Goal: Leave review/rating

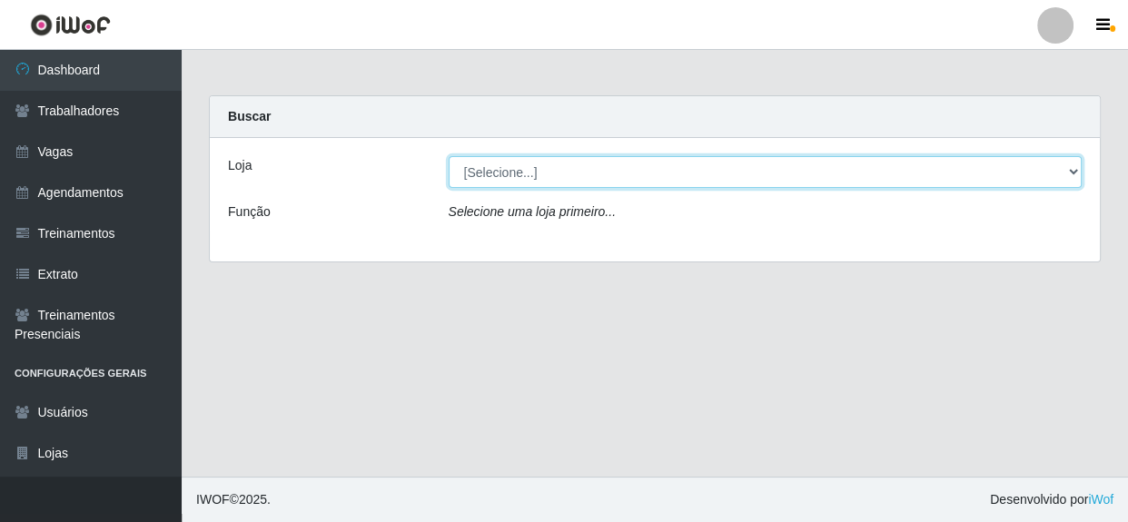
click at [802, 167] on select "[Selecione...] Rede Compras - CD Logistica" at bounding box center [765, 172] width 634 height 32
select select "429"
click at [448, 156] on select "[Selecione...] Rede Compras - CD Logistica" at bounding box center [765, 172] width 634 height 32
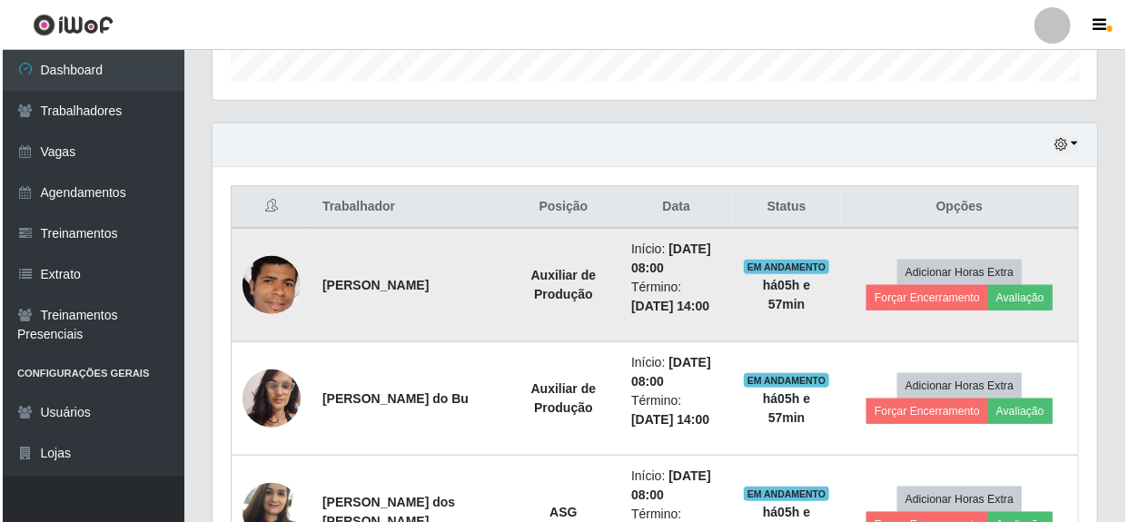
scroll to position [577, 0]
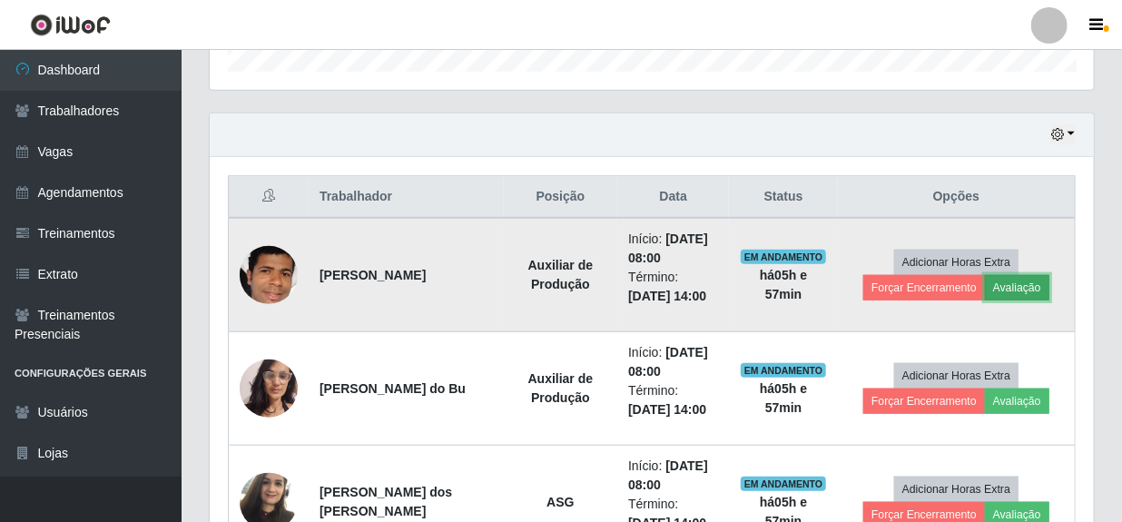
click at [1012, 282] on button "Avaliação" at bounding box center [1017, 287] width 64 height 25
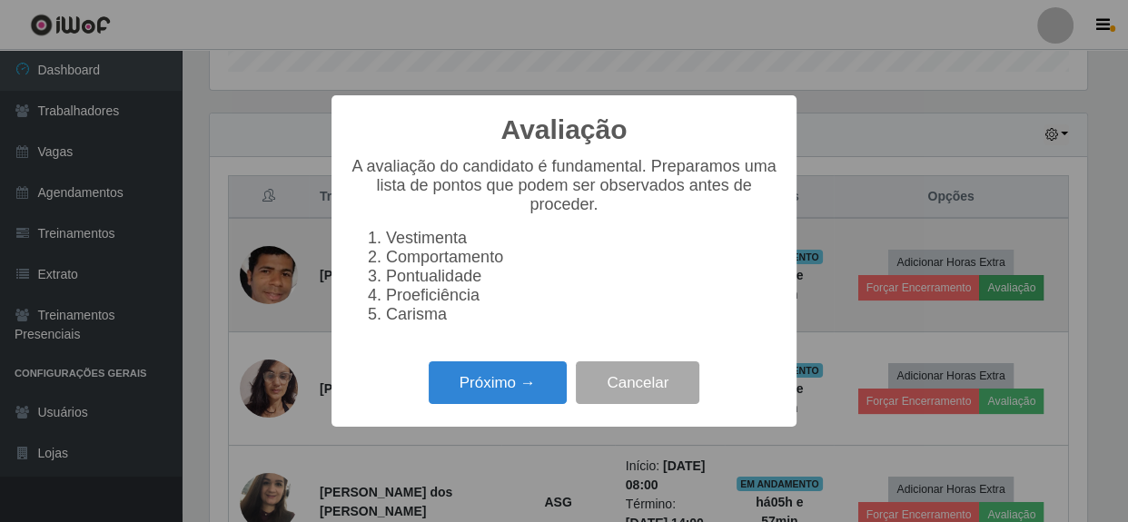
scroll to position [377, 876]
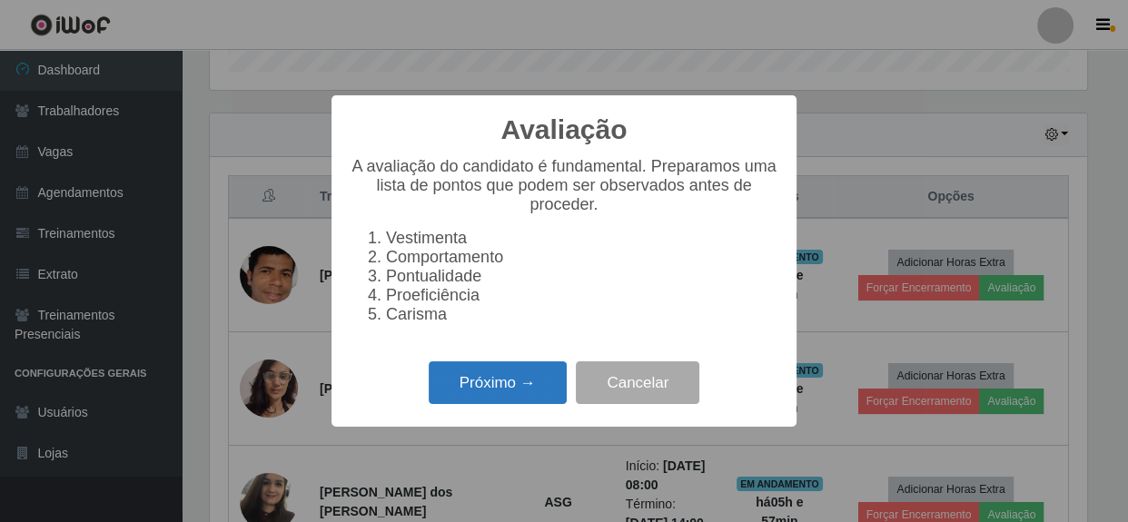
click at [481, 385] on button "Próximo →" at bounding box center [498, 382] width 138 height 43
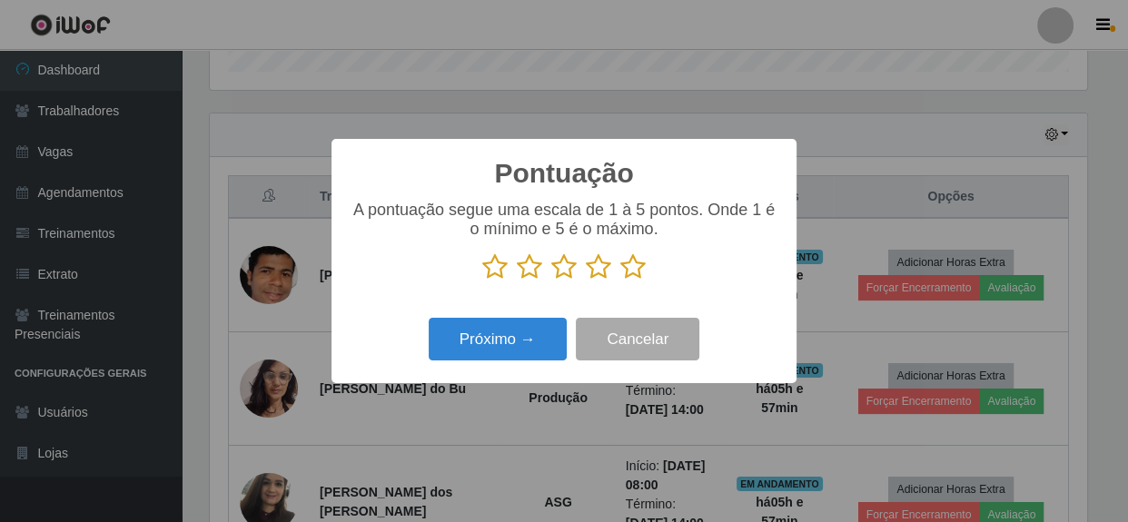
drag, startPoint x: 638, startPoint y: 271, endPoint x: 629, endPoint y: 280, distance: 12.2
click at [642, 272] on icon at bounding box center [632, 266] width 25 height 27
click at [620, 281] on input "radio" at bounding box center [620, 281] width 0 height 0
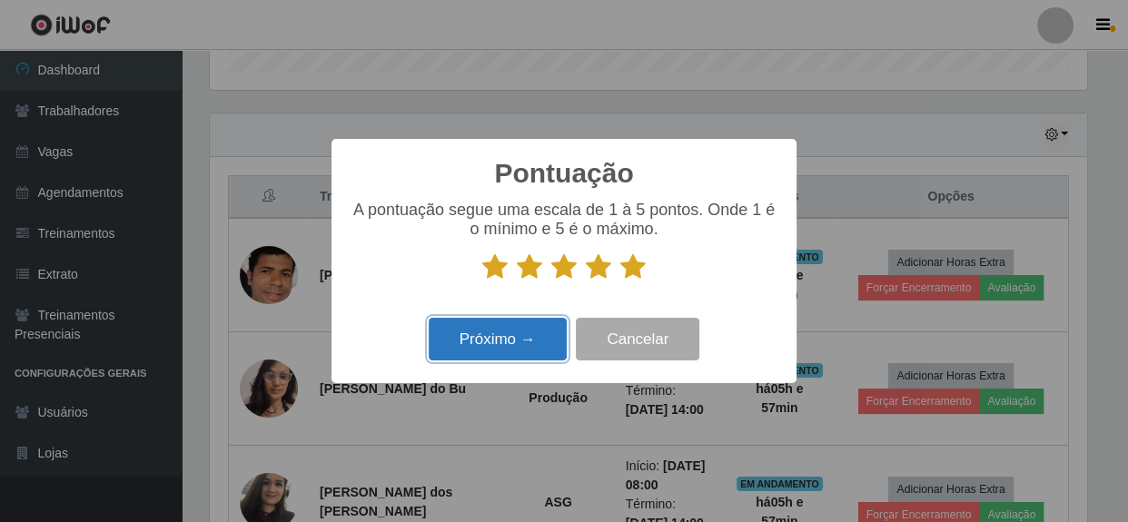
click at [516, 336] on button "Próximo →" at bounding box center [498, 339] width 138 height 43
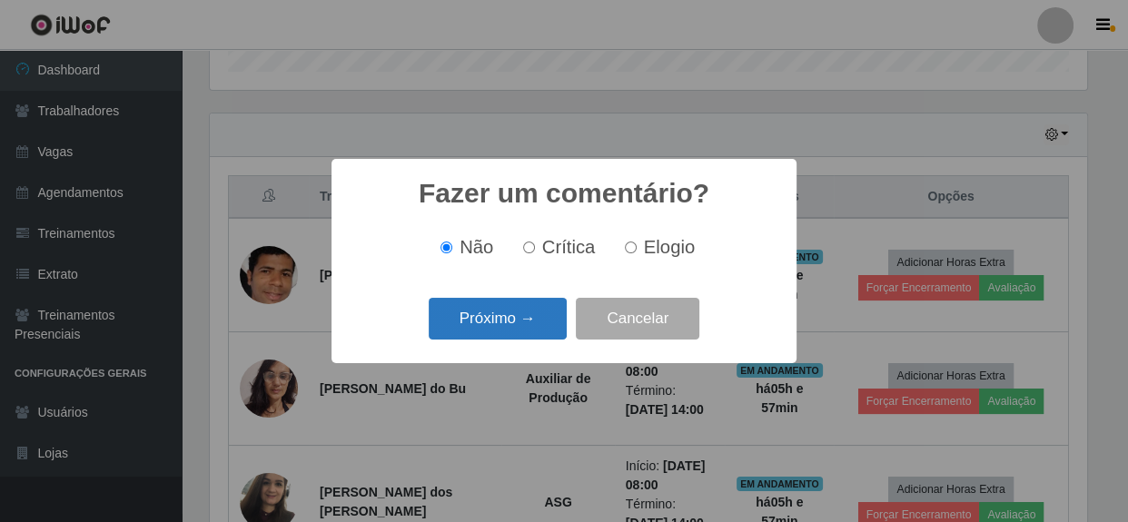
click at [523, 330] on button "Próximo →" at bounding box center [498, 319] width 138 height 43
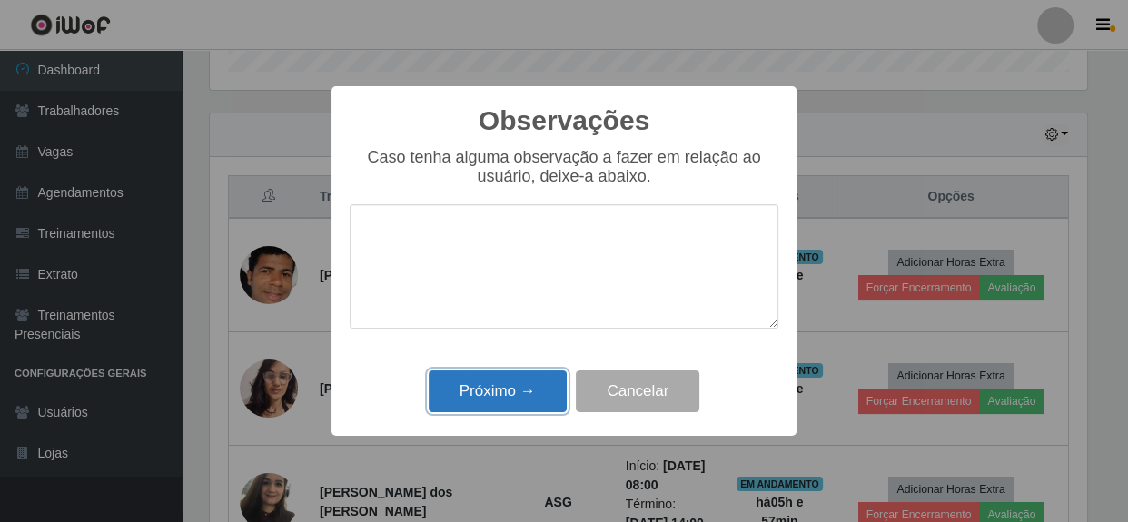
click at [518, 377] on button "Próximo →" at bounding box center [498, 391] width 138 height 43
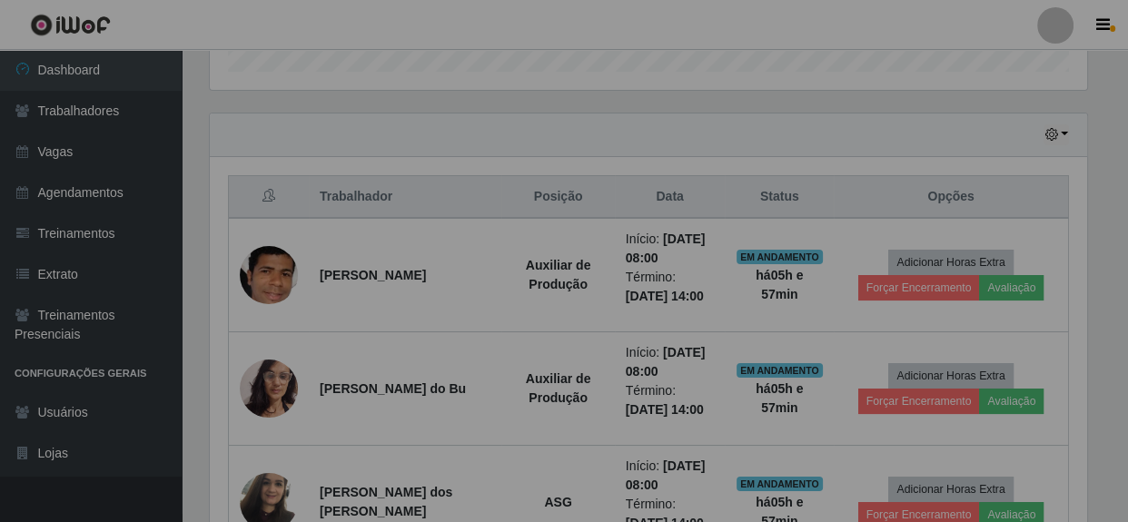
scroll to position [377, 884]
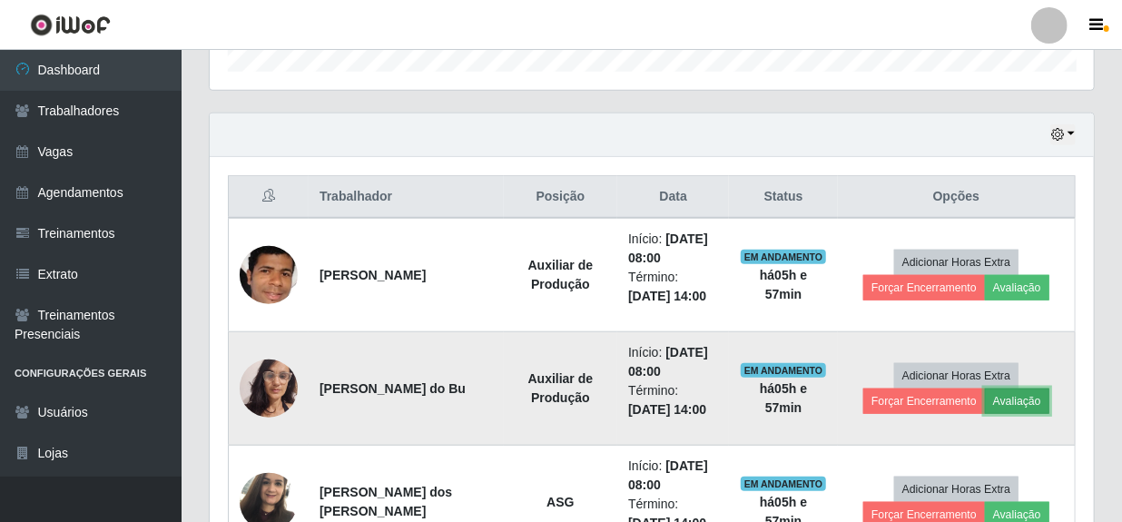
click at [1000, 397] on button "Avaliação" at bounding box center [1017, 401] width 64 height 25
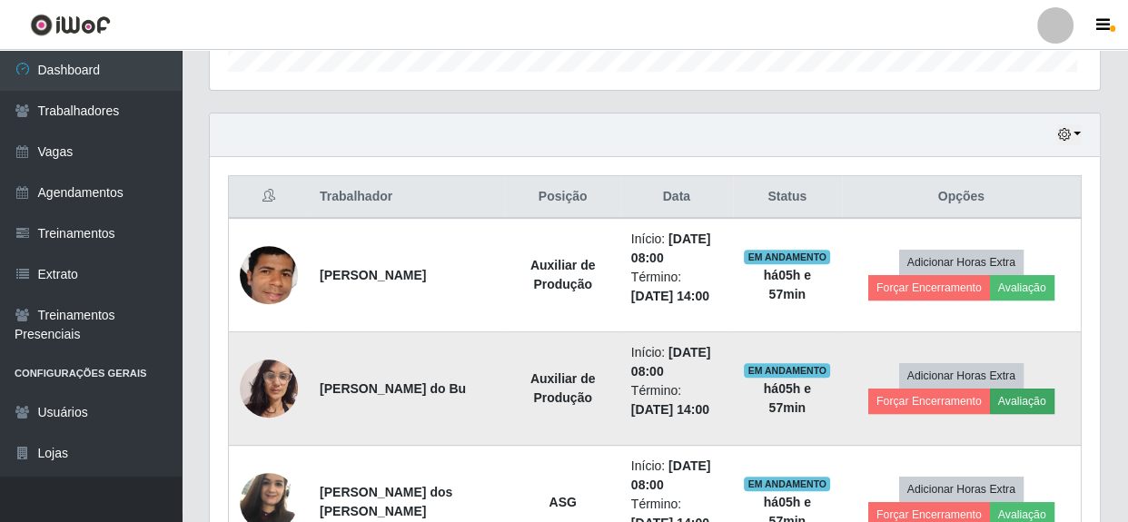
scroll to position [377, 876]
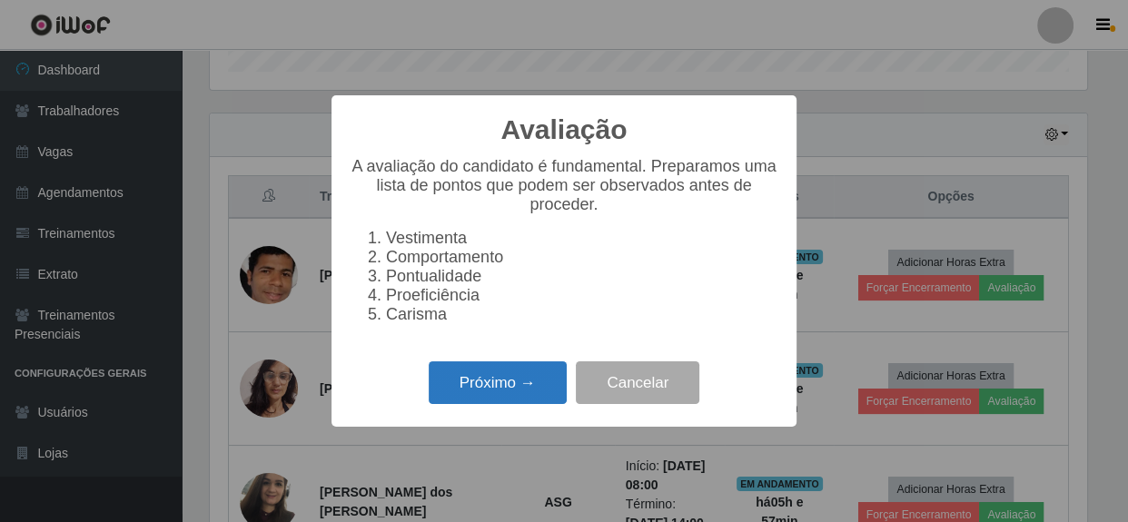
click at [551, 388] on button "Próximo →" at bounding box center [498, 382] width 138 height 43
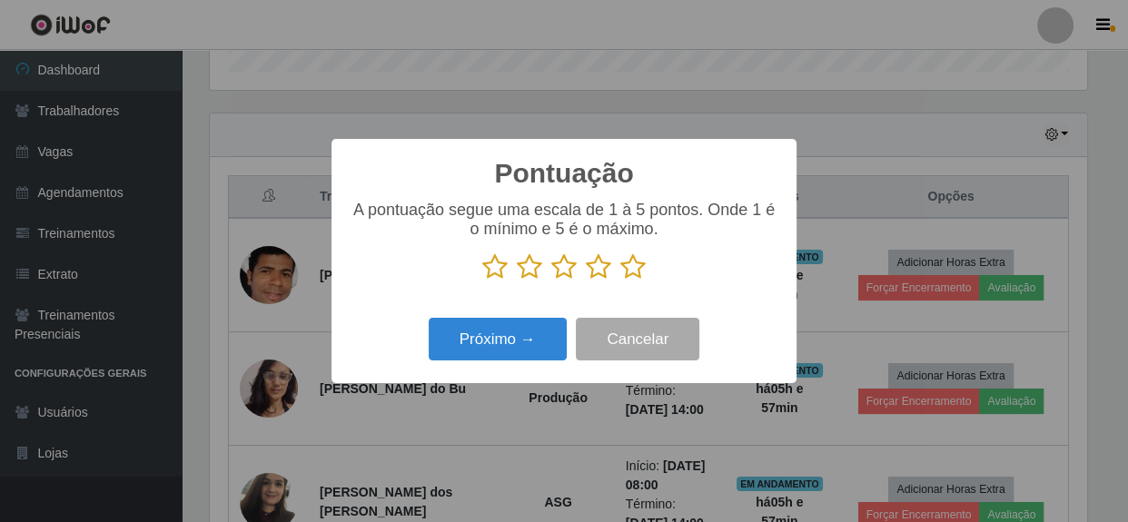
scroll to position [907511, 907010]
click at [636, 274] on icon at bounding box center [632, 266] width 25 height 27
click at [620, 281] on input "radio" at bounding box center [620, 281] width 0 height 0
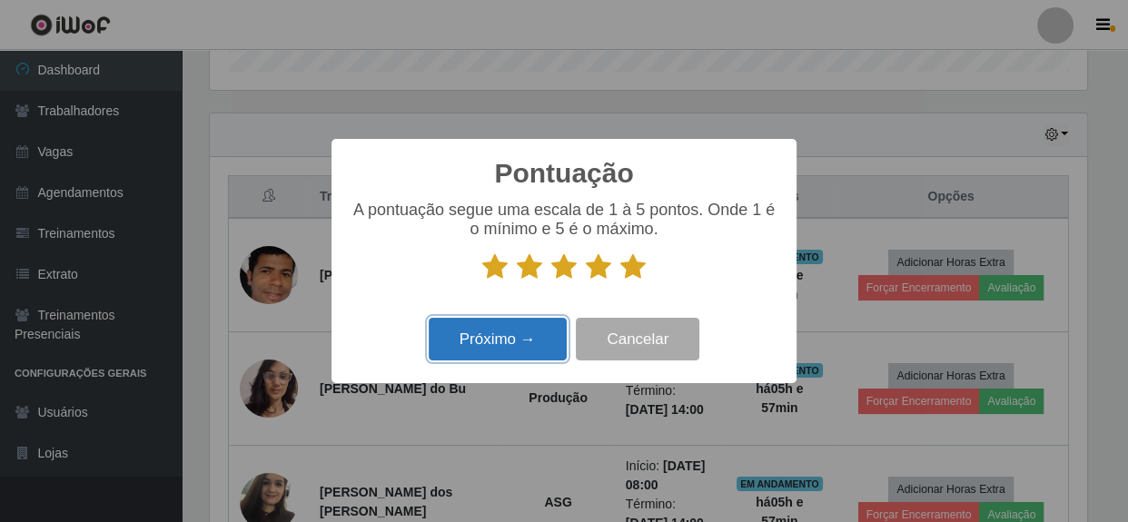
click at [492, 347] on button "Próximo →" at bounding box center [498, 339] width 138 height 43
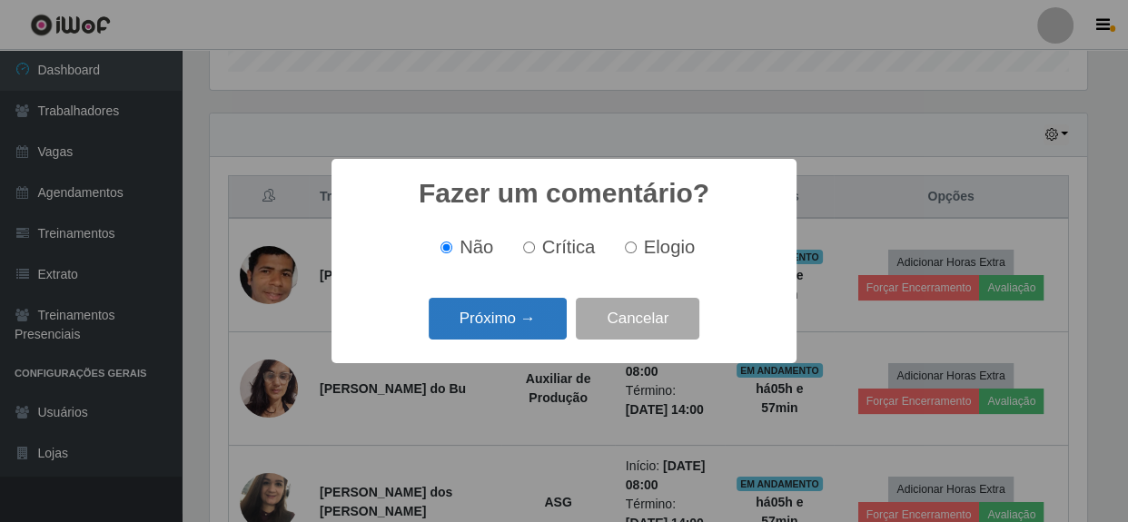
click at [517, 325] on button "Próximo →" at bounding box center [498, 319] width 138 height 43
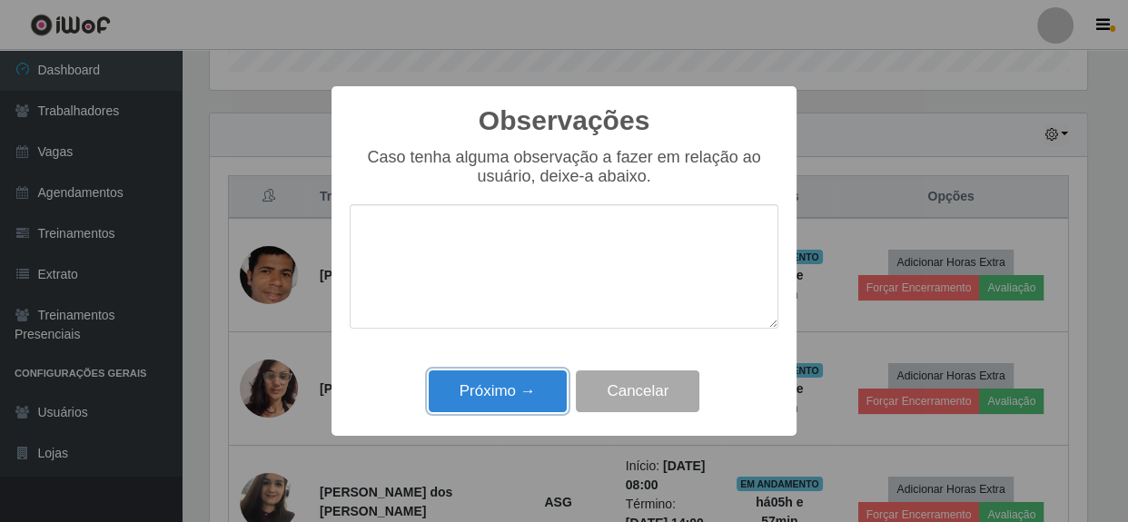
click at [498, 389] on button "Próximo →" at bounding box center [498, 391] width 138 height 43
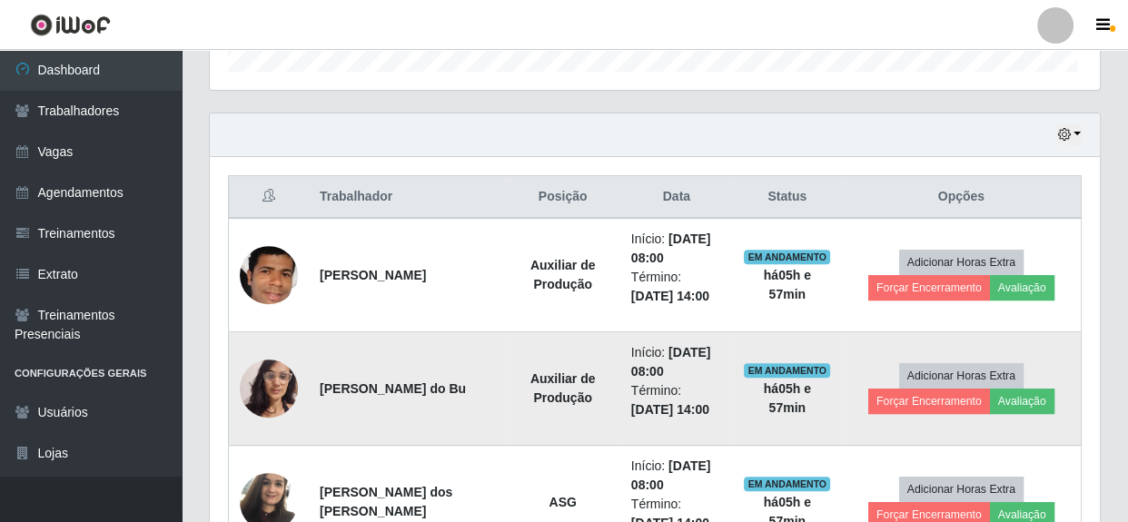
scroll to position [377, 884]
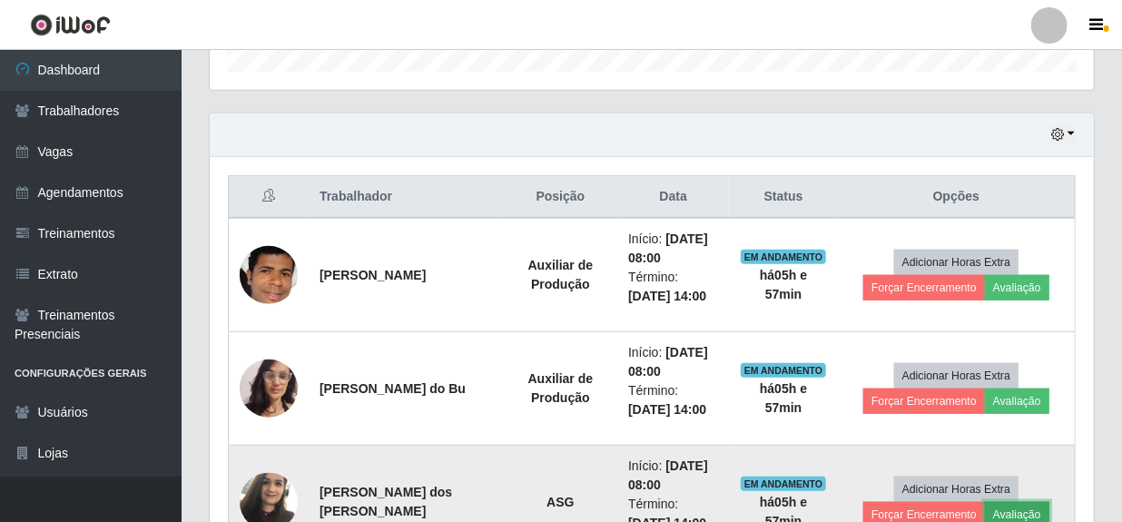
click at [994, 513] on button "Avaliação" at bounding box center [1017, 514] width 64 height 25
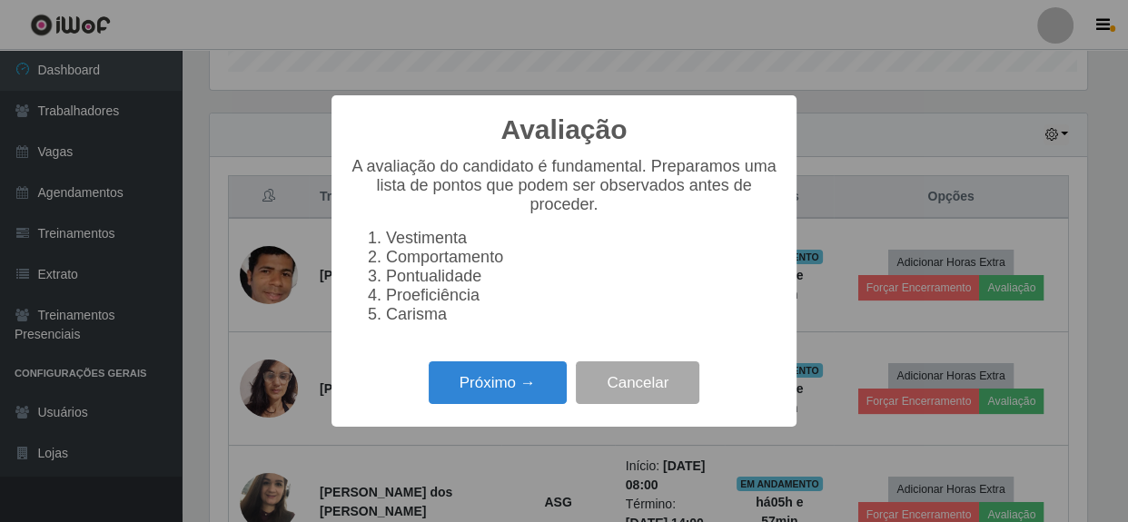
scroll to position [377, 876]
click at [462, 393] on button "Próximo →" at bounding box center [498, 382] width 138 height 43
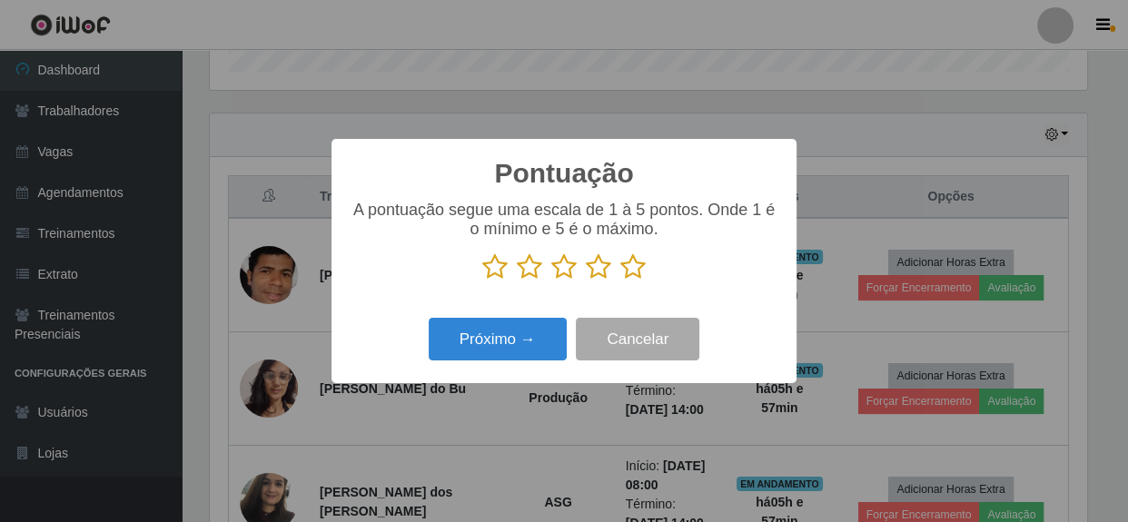
scroll to position [907511, 907010]
click at [640, 271] on icon at bounding box center [632, 266] width 25 height 27
click at [620, 281] on input "radio" at bounding box center [620, 281] width 0 height 0
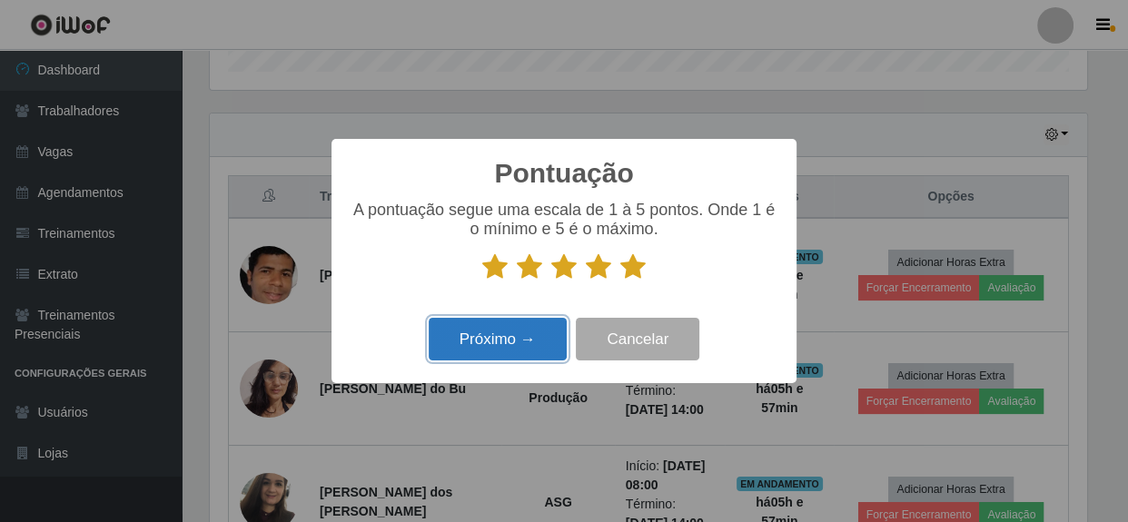
click at [496, 352] on button "Próximo →" at bounding box center [498, 339] width 138 height 43
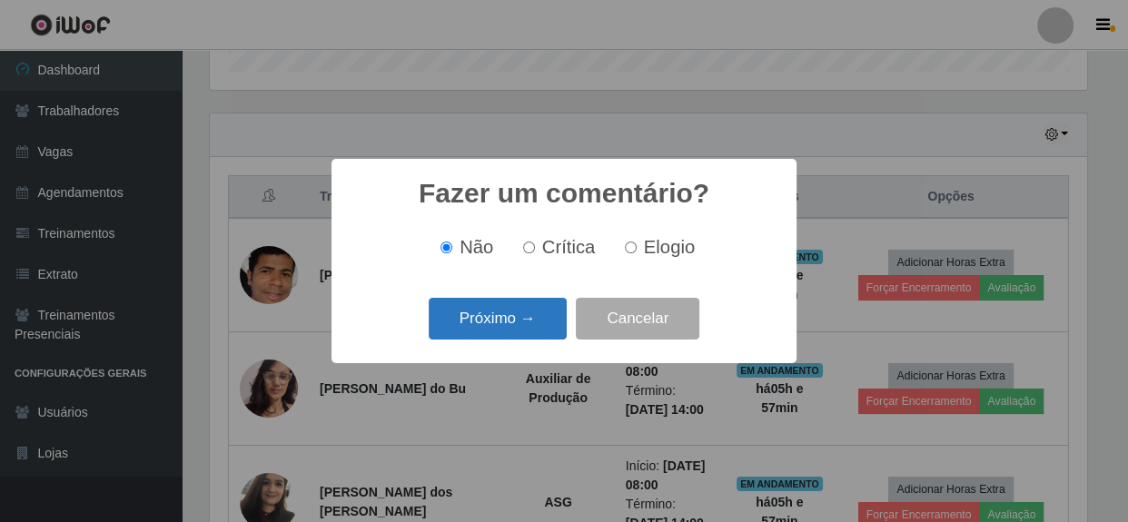
click at [518, 326] on button "Próximo →" at bounding box center [498, 319] width 138 height 43
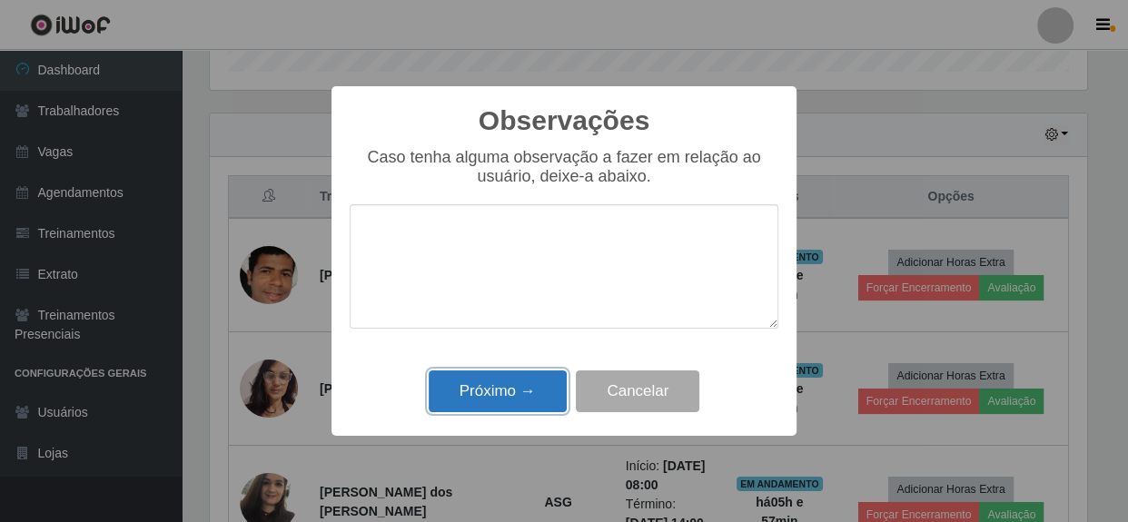
click at [501, 388] on button "Próximo →" at bounding box center [498, 391] width 138 height 43
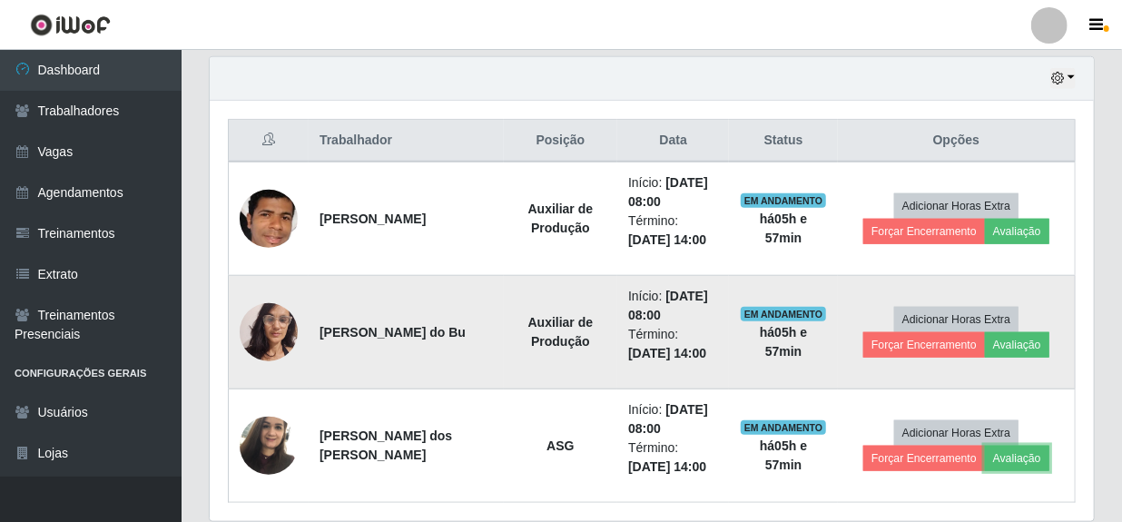
scroll to position [663, 0]
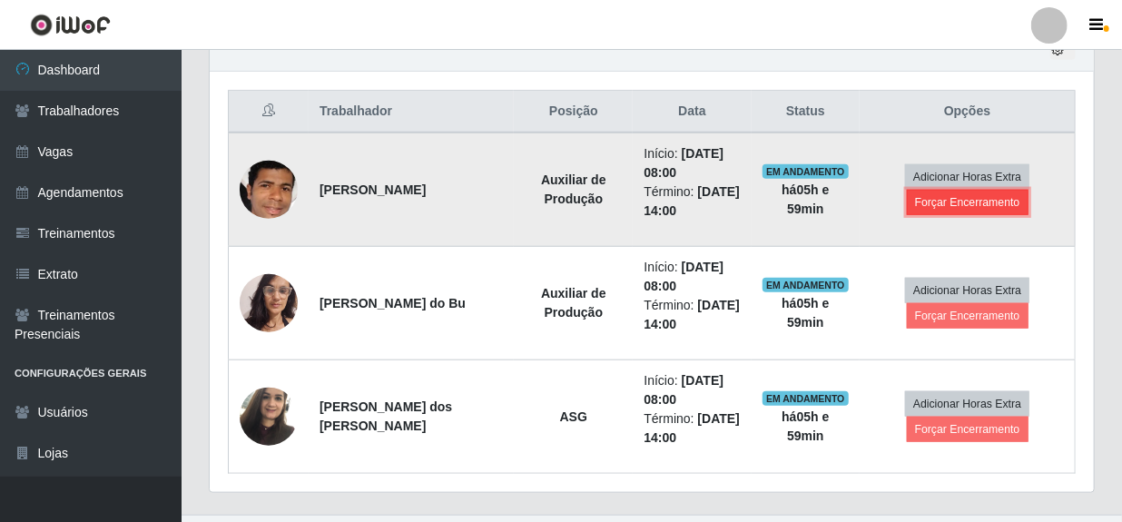
click at [941, 201] on button "Forçar Encerramento" at bounding box center [968, 202] width 122 height 25
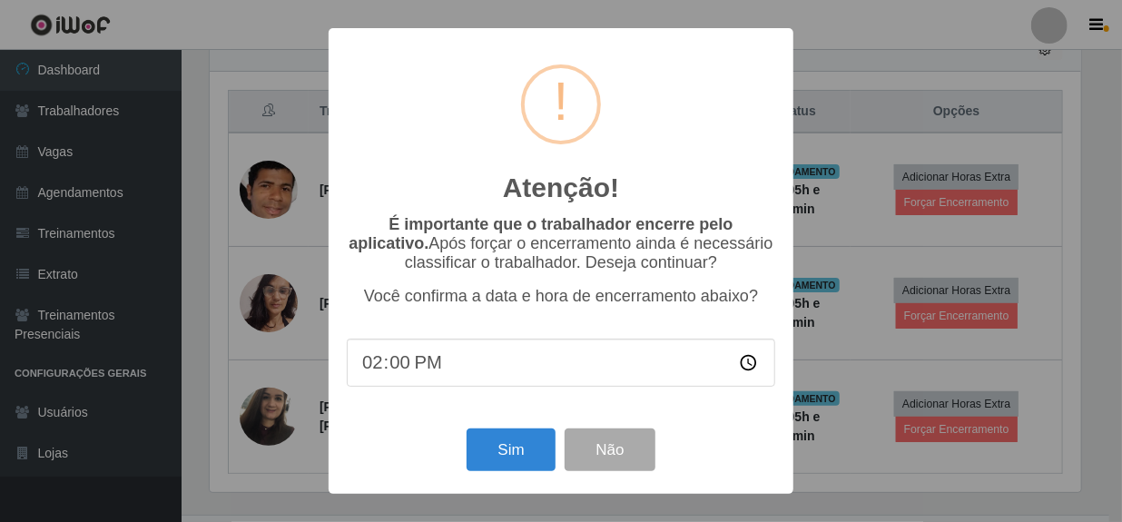
scroll to position [377, 876]
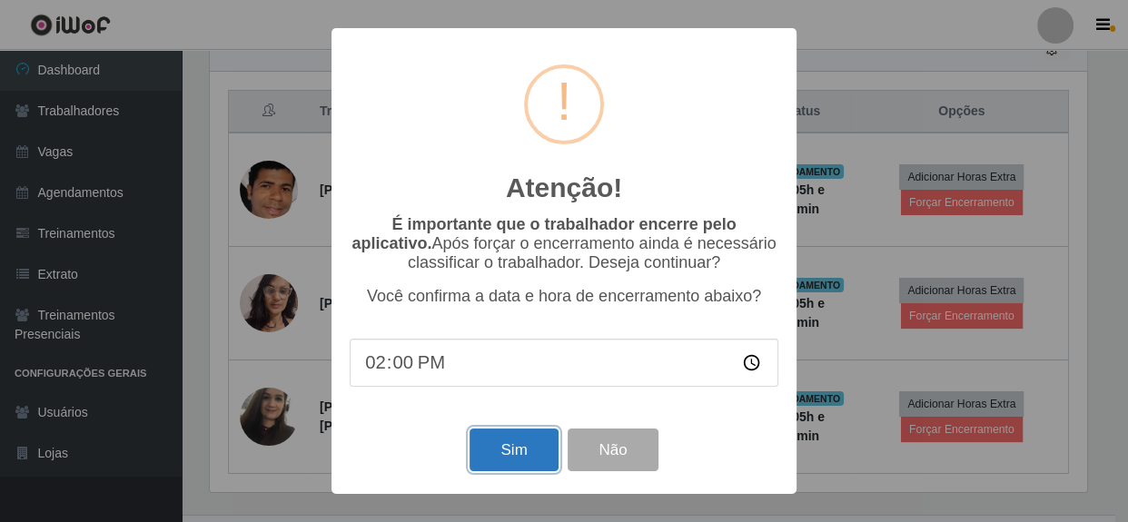
click at [512, 454] on button "Sim" at bounding box center [513, 450] width 88 height 43
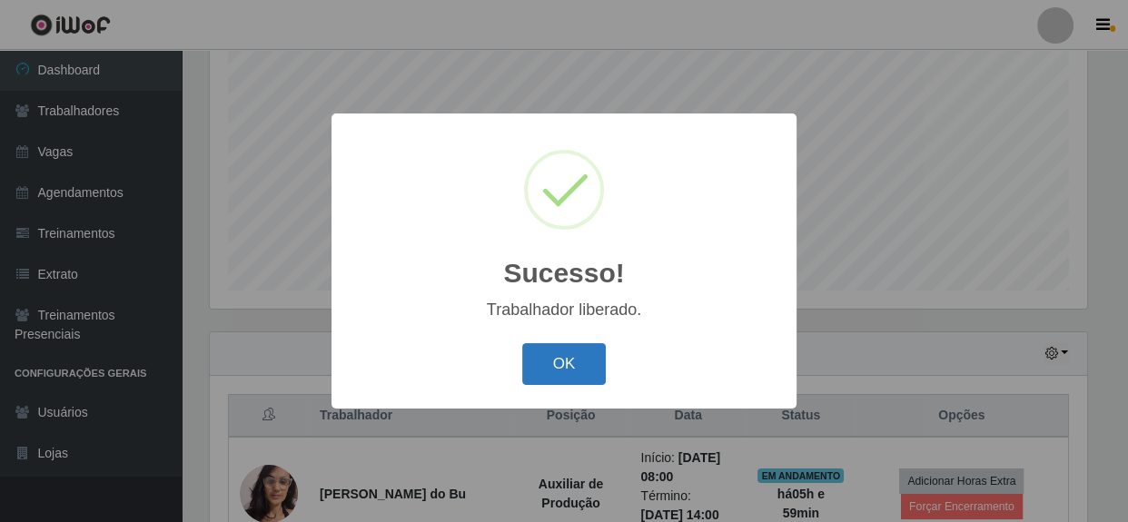
click at [568, 354] on button "OK" at bounding box center [564, 364] width 84 height 43
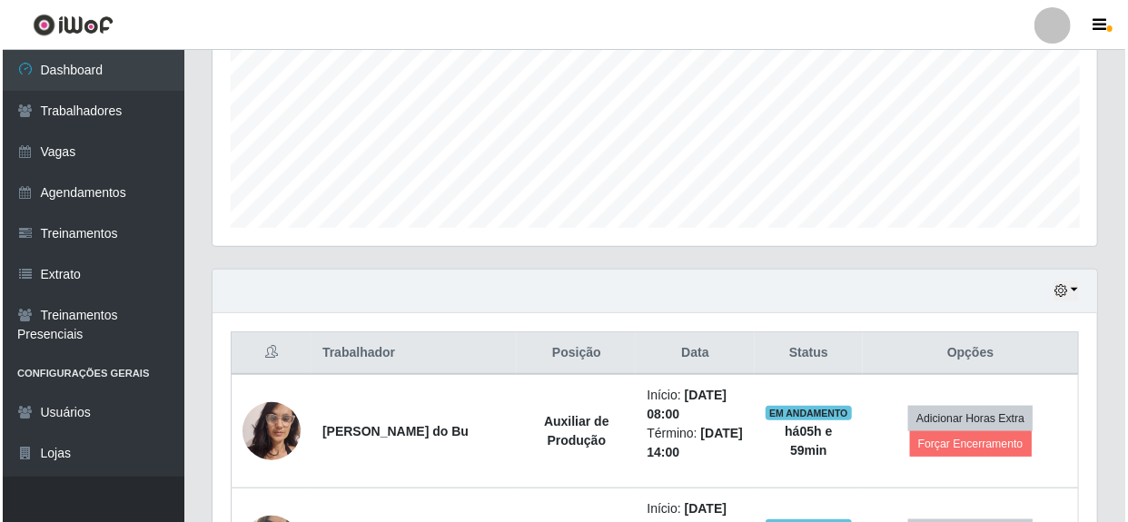
scroll to position [524, 0]
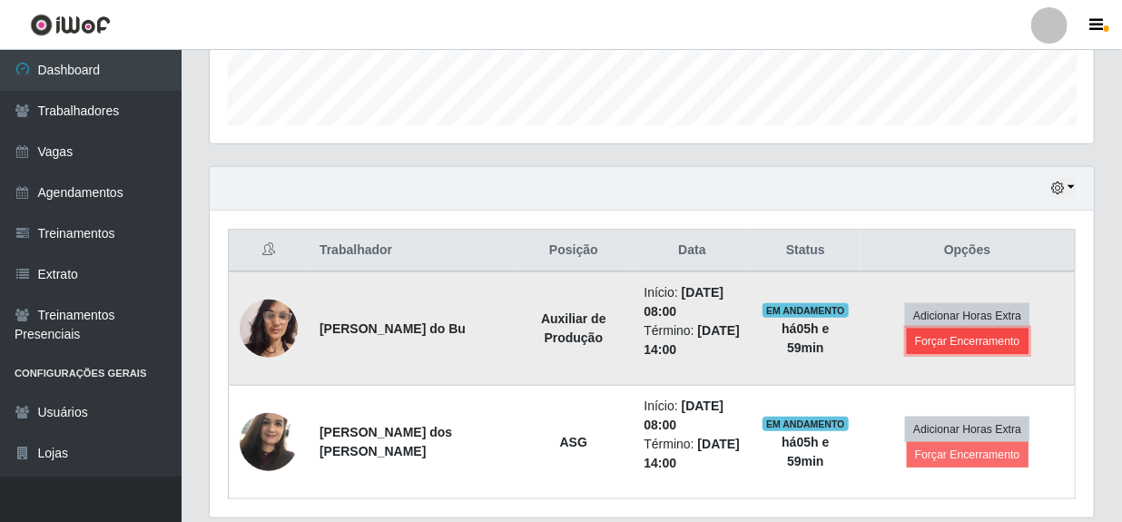
click at [939, 346] on button "Forçar Encerramento" at bounding box center [968, 341] width 122 height 25
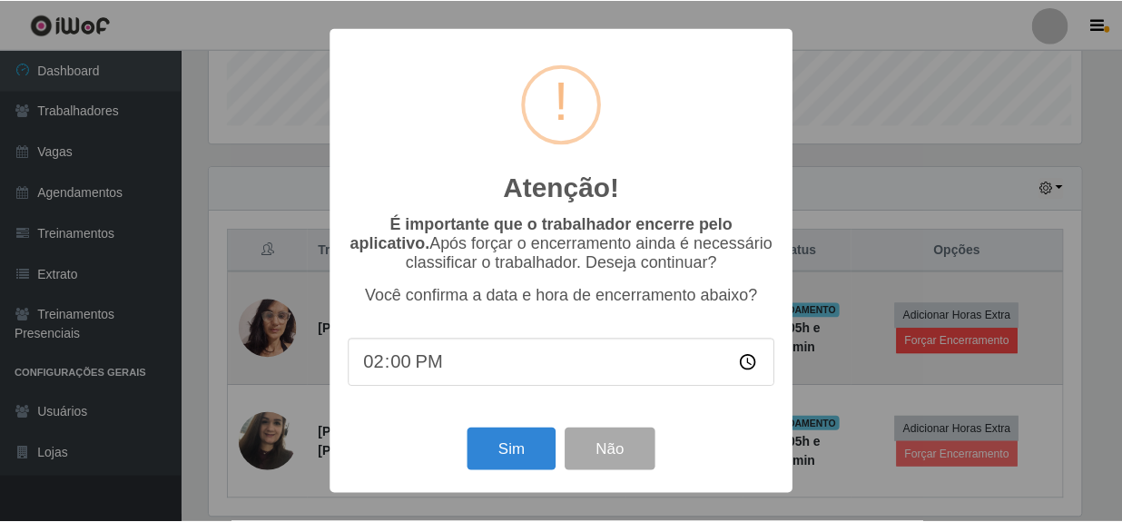
scroll to position [377, 876]
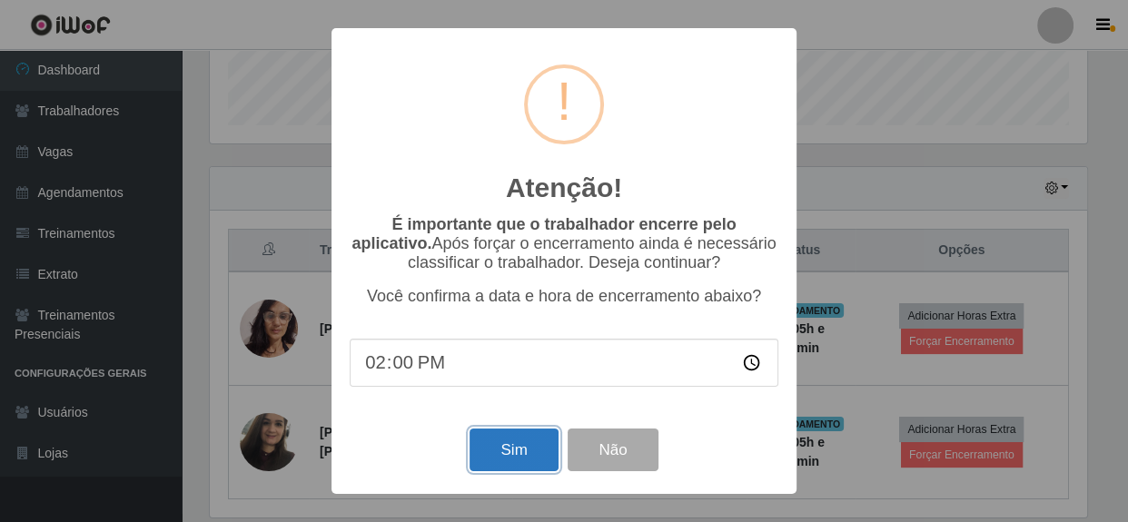
click at [517, 444] on button "Sim" at bounding box center [513, 450] width 88 height 43
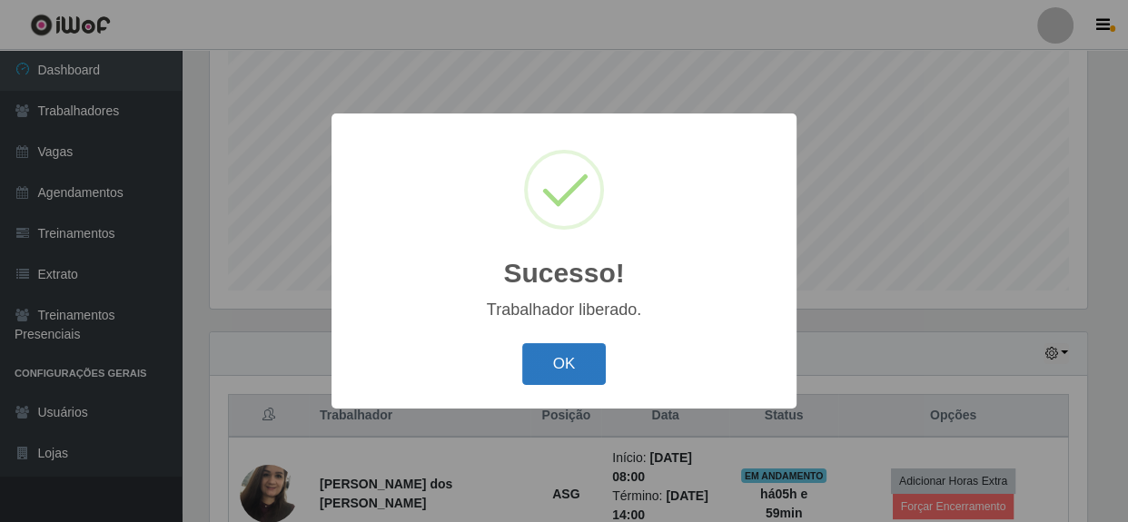
click at [544, 364] on button "OK" at bounding box center [564, 364] width 84 height 43
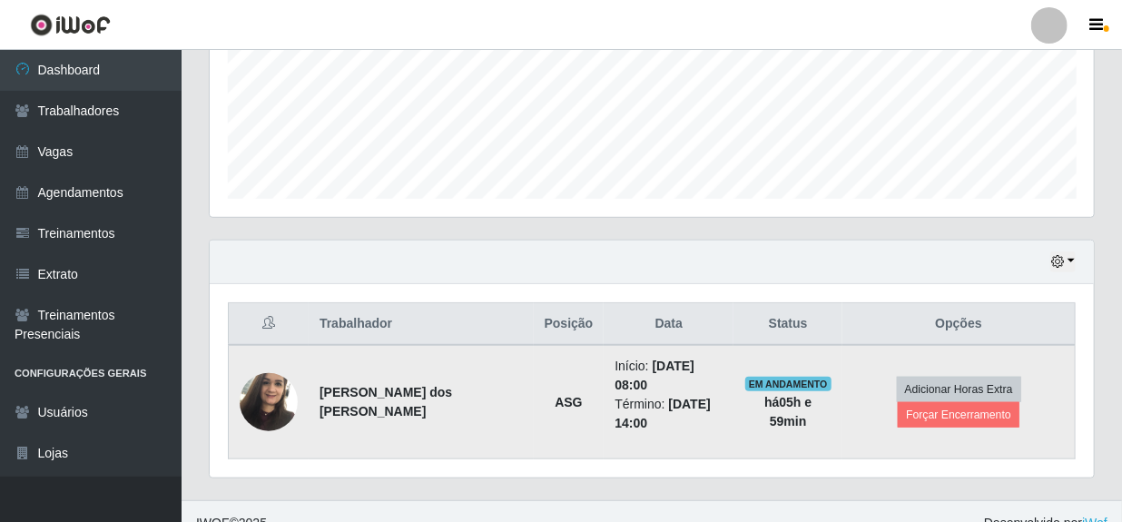
scroll to position [453, 0]
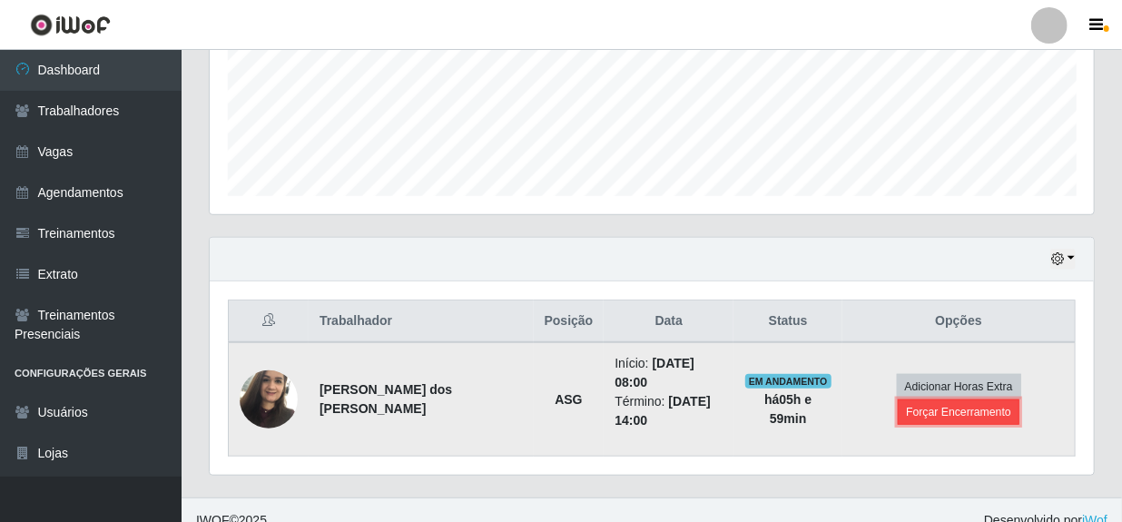
click at [949, 408] on button "Forçar Encerramento" at bounding box center [959, 411] width 122 height 25
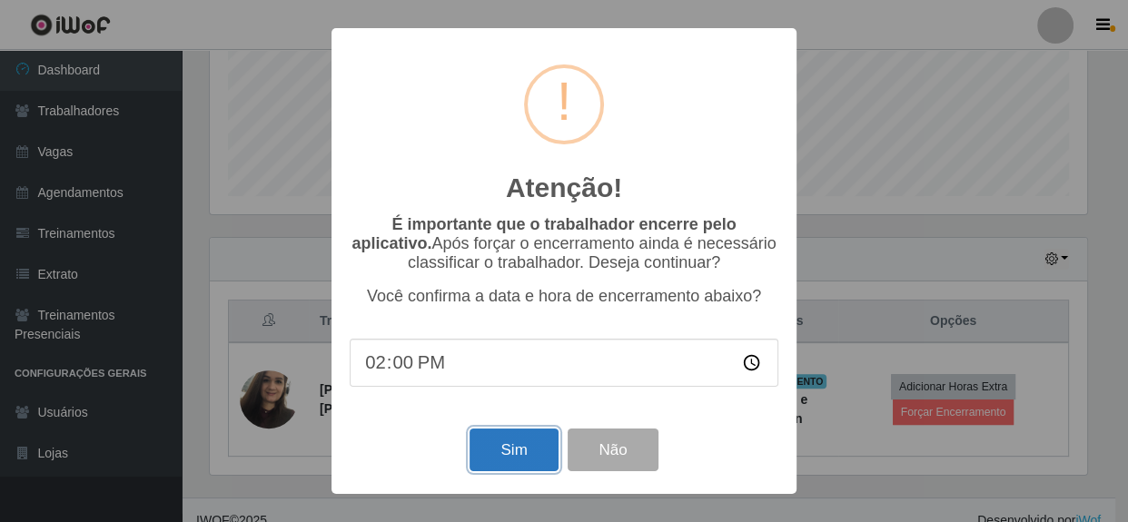
click at [527, 454] on button "Sim" at bounding box center [513, 450] width 88 height 43
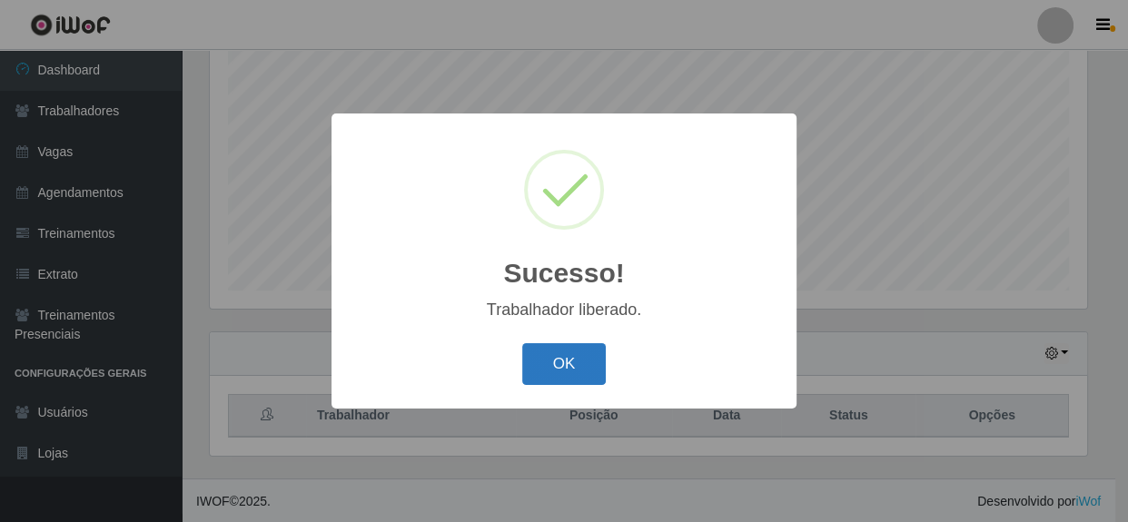
click at [557, 355] on button "OK" at bounding box center [564, 364] width 84 height 43
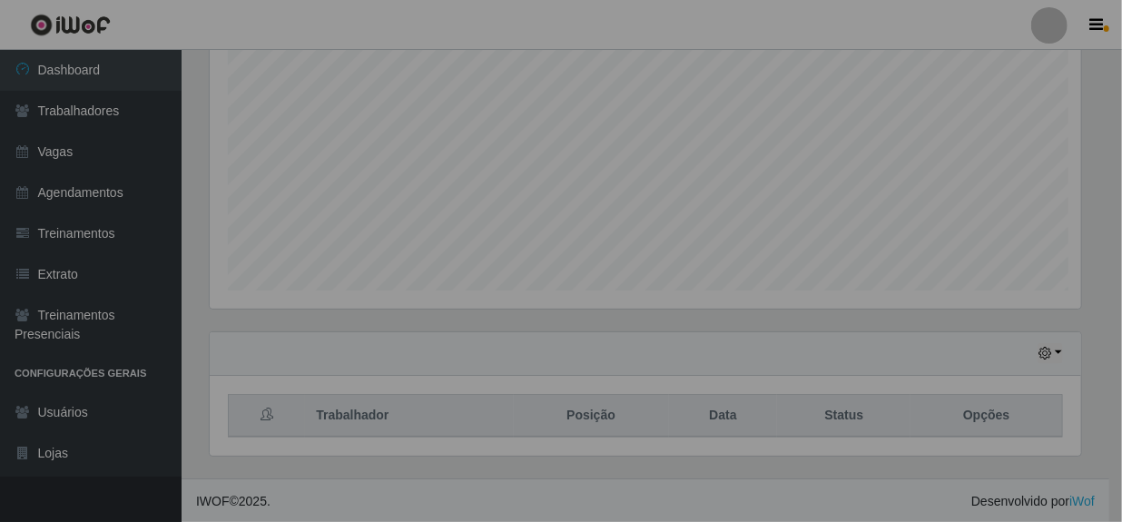
scroll to position [377, 884]
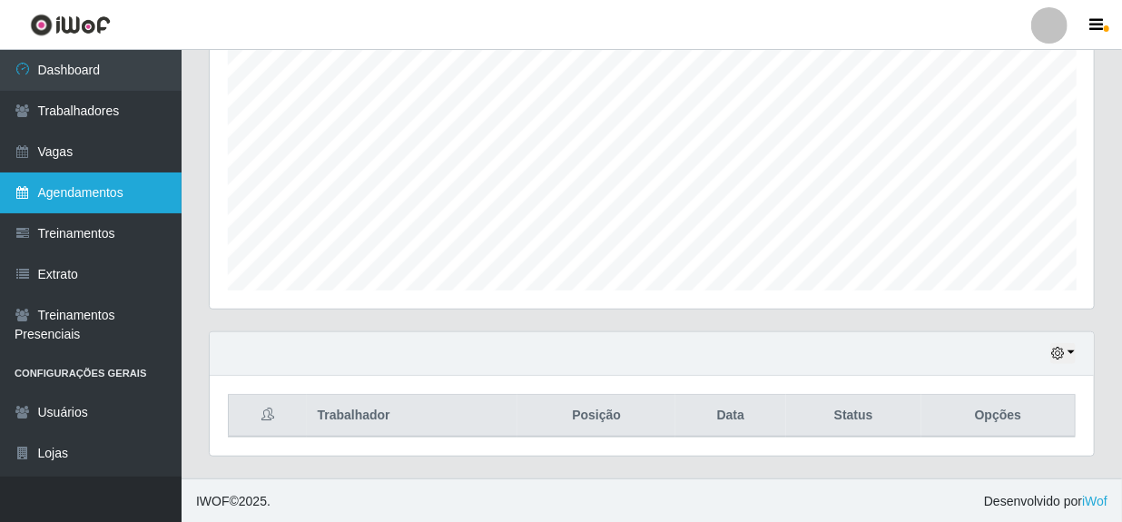
click at [66, 191] on link "Agendamentos" at bounding box center [91, 192] width 182 height 41
